Goal: Information Seeking & Learning: Learn about a topic

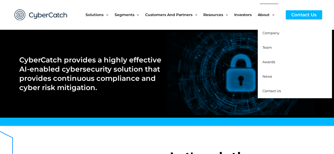
click at [271, 33] on span "Company" at bounding box center [270, 33] width 17 height 4
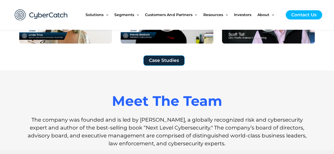
scroll to position [427, 0]
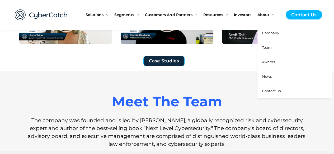
click at [272, 33] on span "Company" at bounding box center [270, 33] width 17 height 4
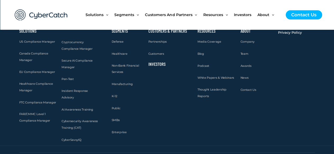
scroll to position [770, 0]
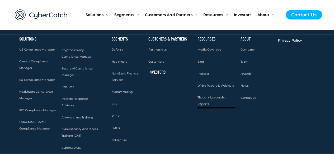
click at [210, 99] on span "Thought Leadership Reports" at bounding box center [211, 101] width 29 height 10
click at [245, 60] on span "Team" at bounding box center [244, 62] width 8 height 4
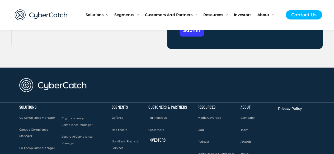
scroll to position [1661, 0]
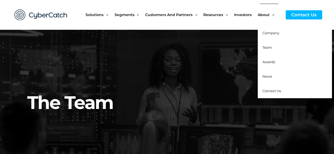
click at [271, 32] on span "Company" at bounding box center [270, 33] width 17 height 4
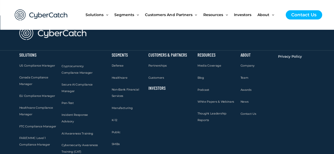
scroll to position [765, 0]
